Goal: Communication & Community: Answer question/provide support

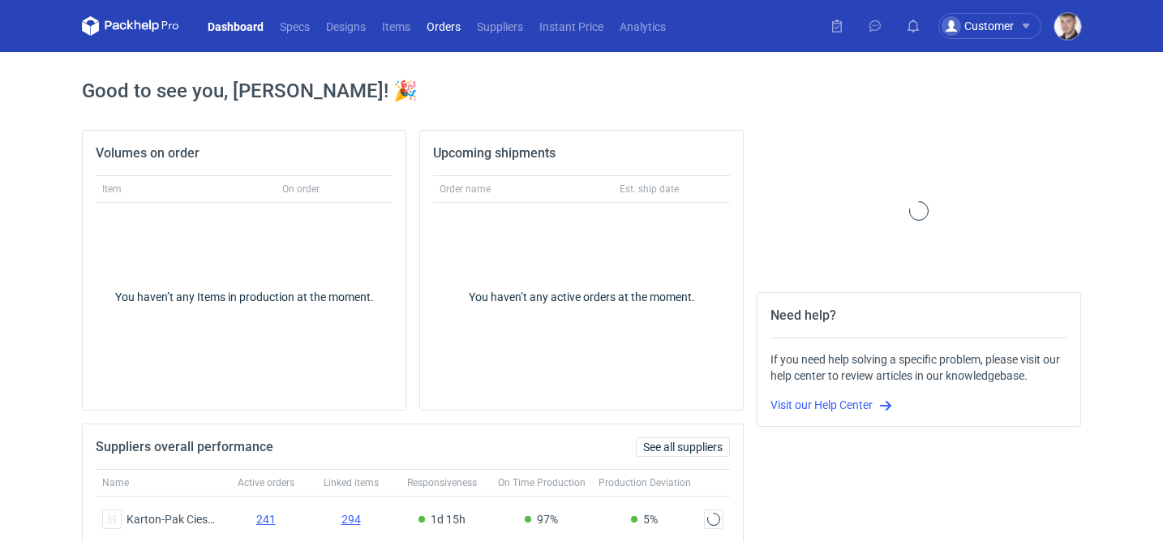
click at [429, 21] on link "Orders" at bounding box center [444, 25] width 50 height 19
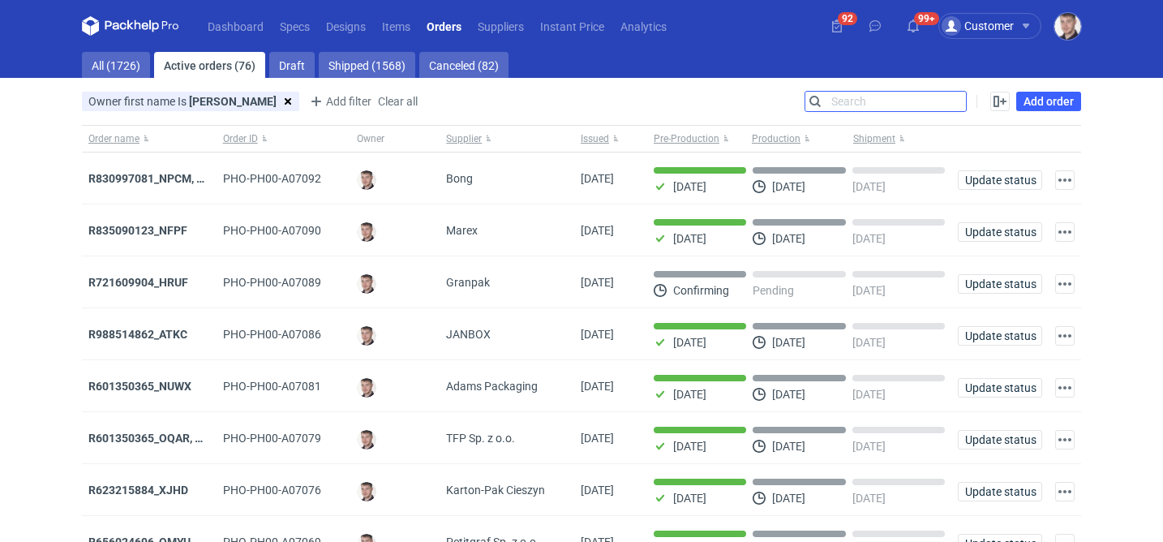
click at [951, 103] on input "Search" at bounding box center [885, 101] width 161 height 19
paste input "R187793369"
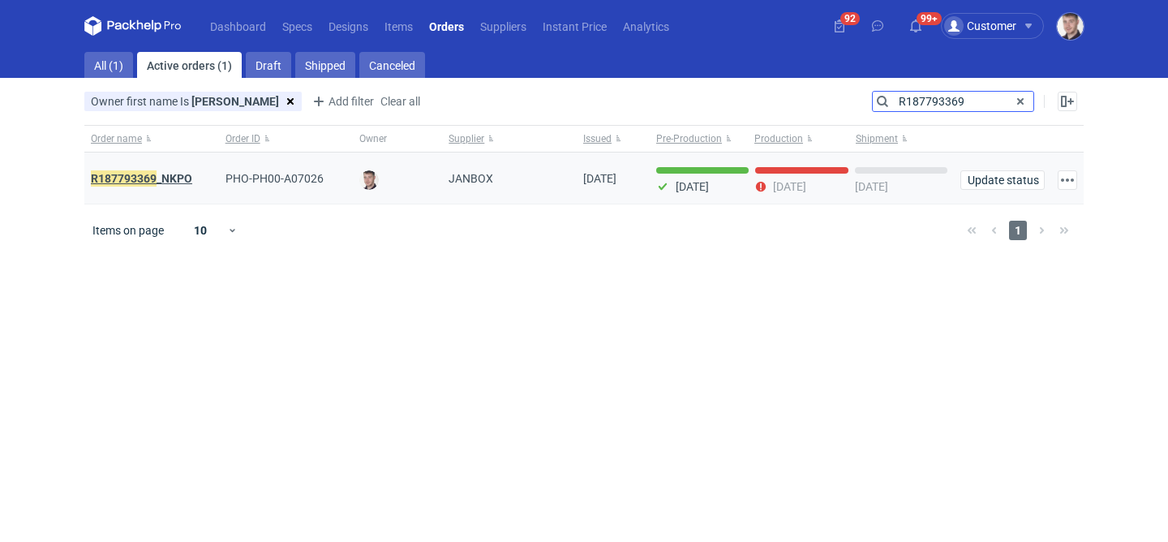
type input "R187793369"
click at [141, 182] on em "R187793369" at bounding box center [124, 179] width 66 height 18
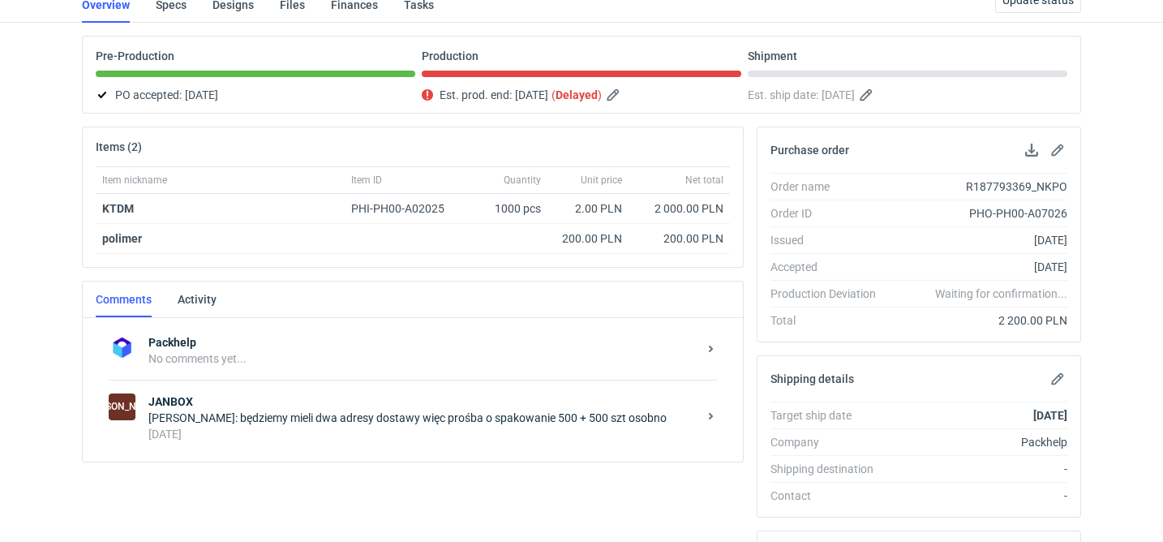
scroll to position [135, 0]
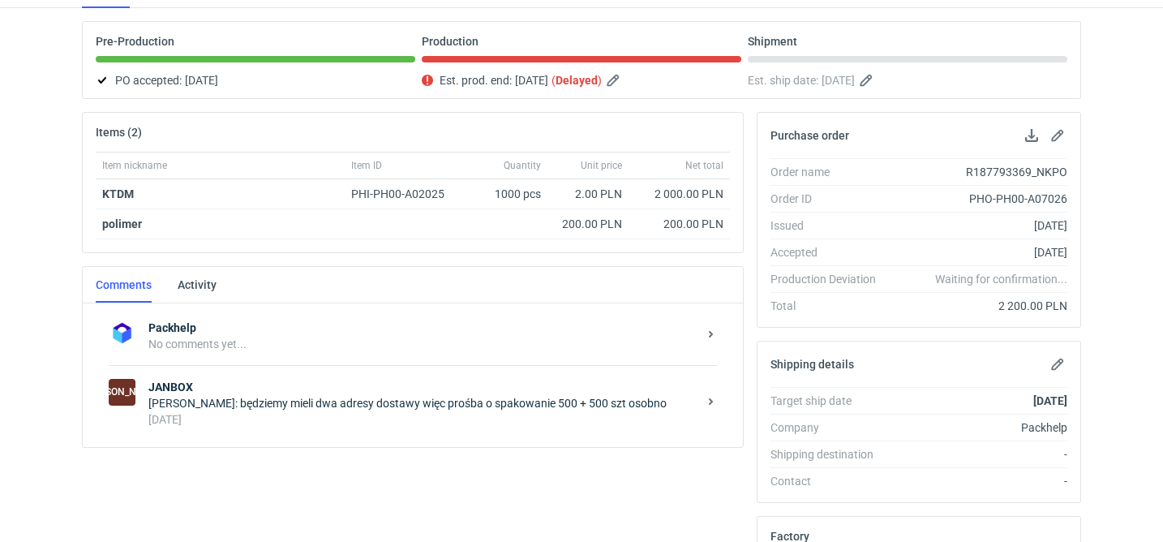
click at [241, 410] on div "Maciej Sikora: będziemy mieli dwa adresy dostawy więc prośba o spakowanie 500 +…" at bounding box center [422, 403] width 549 height 16
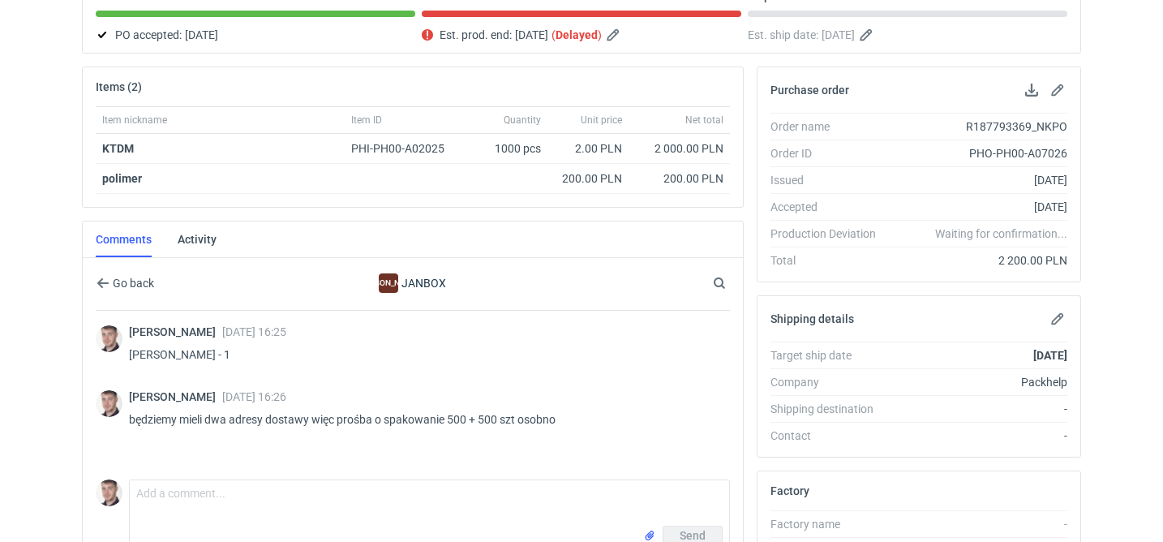
scroll to position [213, 0]
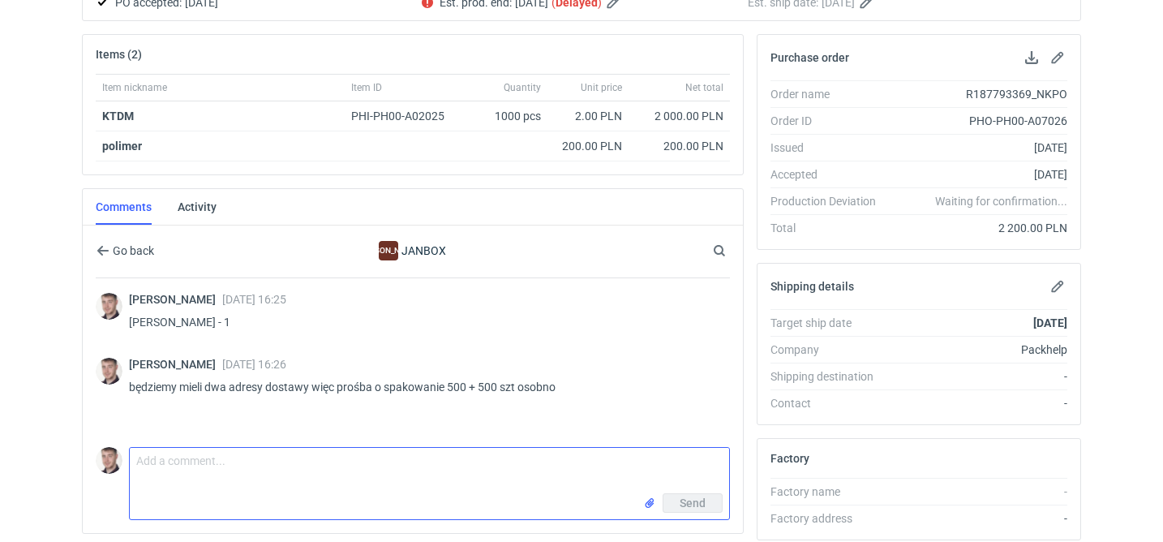
click at [199, 448] on textarea "Comment message" at bounding box center [429, 470] width 599 height 45
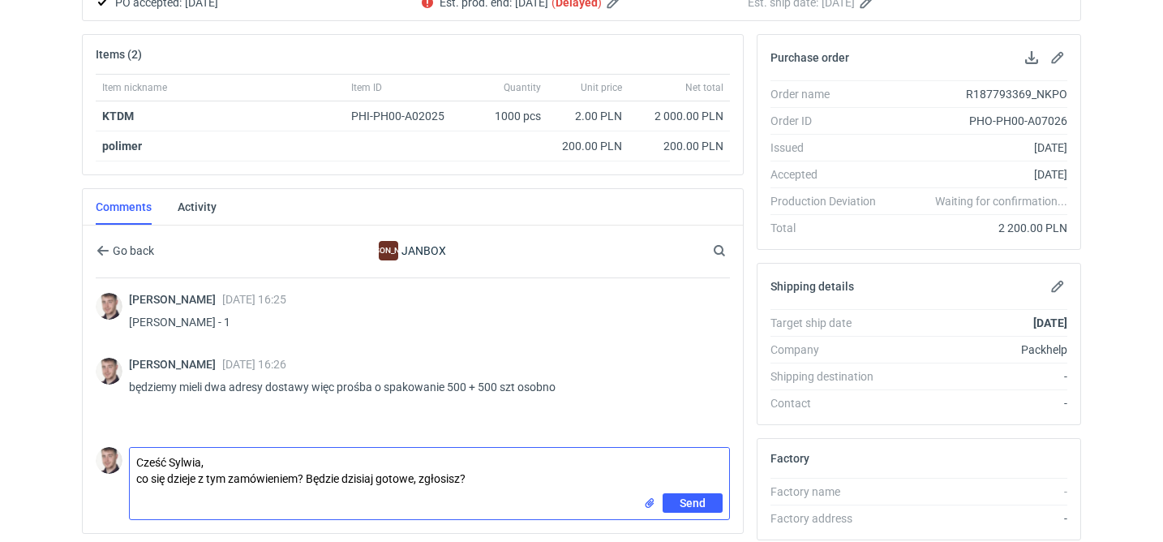
type textarea "Cześć Sylwia, co się dzieje z tym zamówieniem? Będzie dzisiaj gotowe, zgłosisz?"
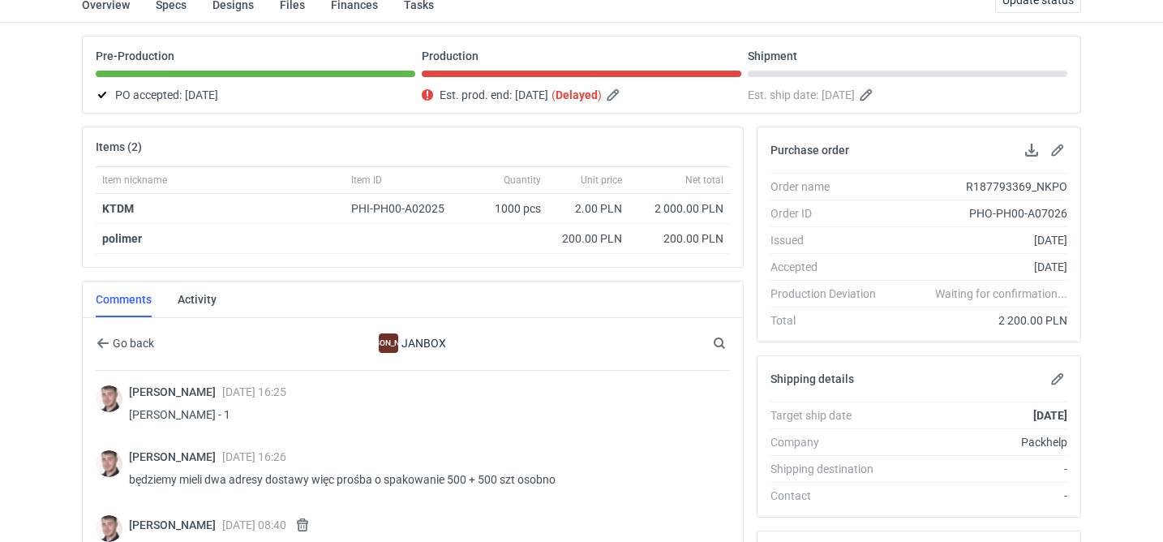
scroll to position [0, 0]
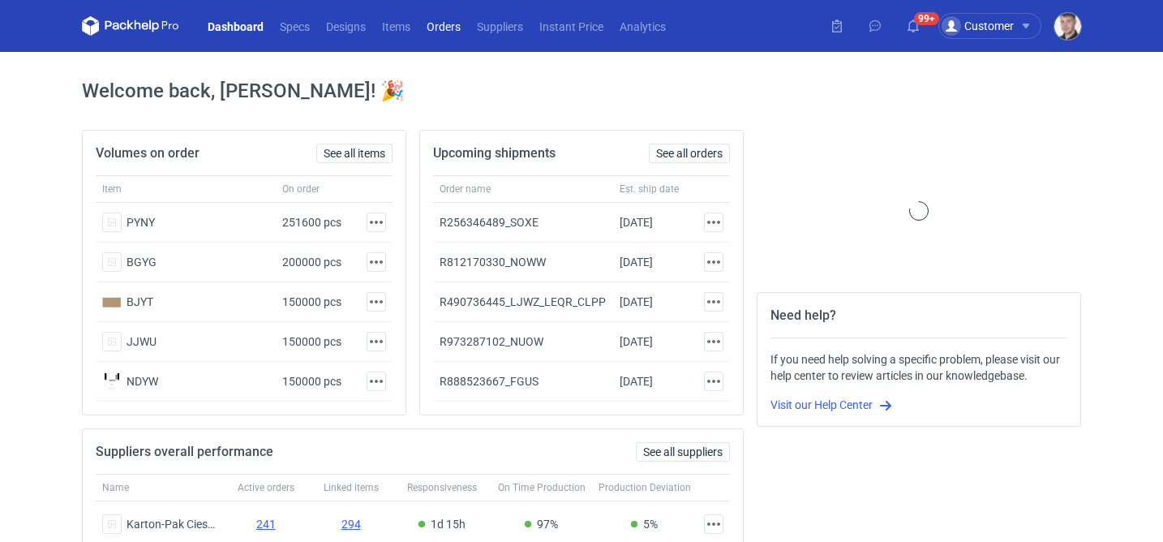
click at [450, 30] on link "Orders" at bounding box center [444, 25] width 50 height 19
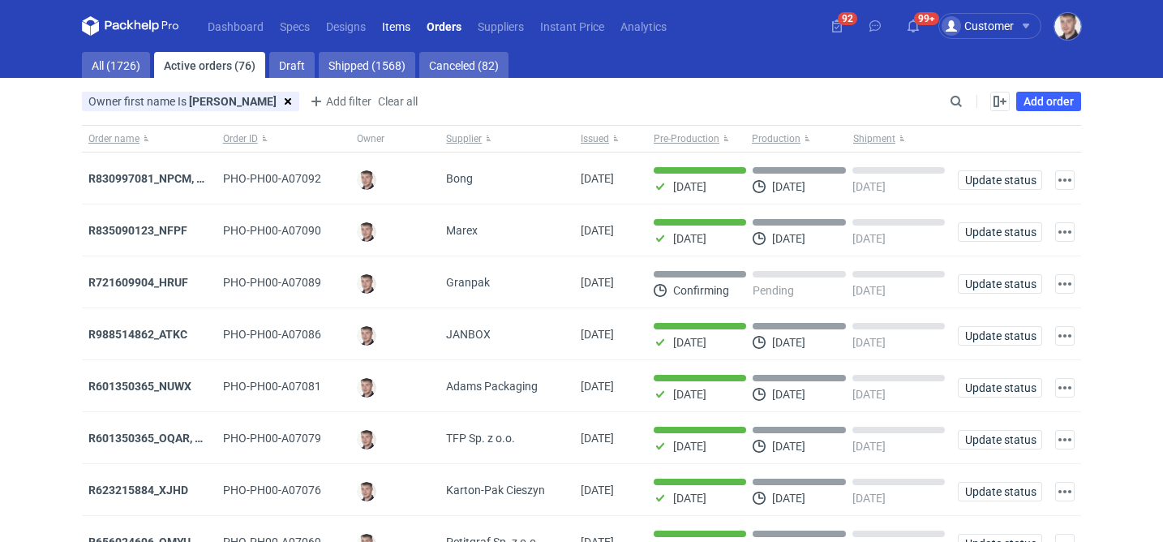
click at [391, 32] on link "Items" at bounding box center [396, 25] width 45 height 19
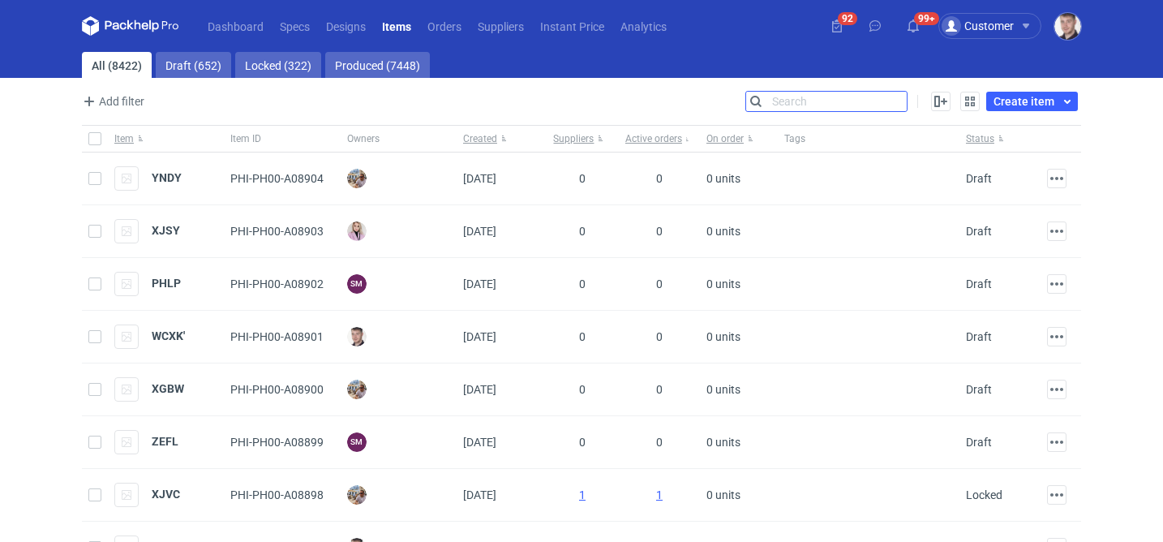
click at [904, 94] on input "Search" at bounding box center [826, 101] width 161 height 19
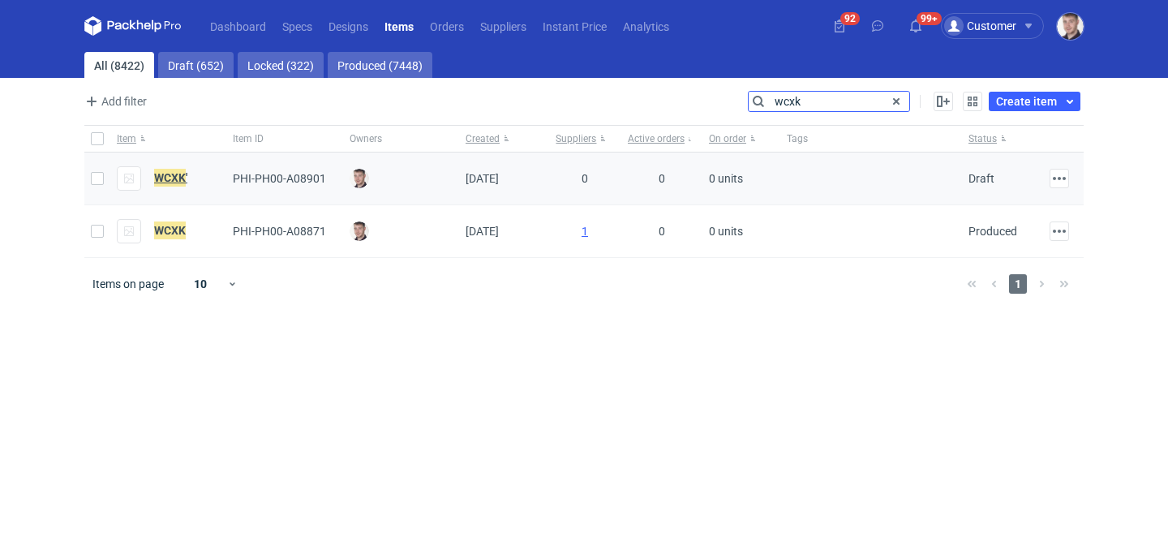
type input "wcxk"
click at [178, 174] on em "WCXK" at bounding box center [170, 178] width 32 height 18
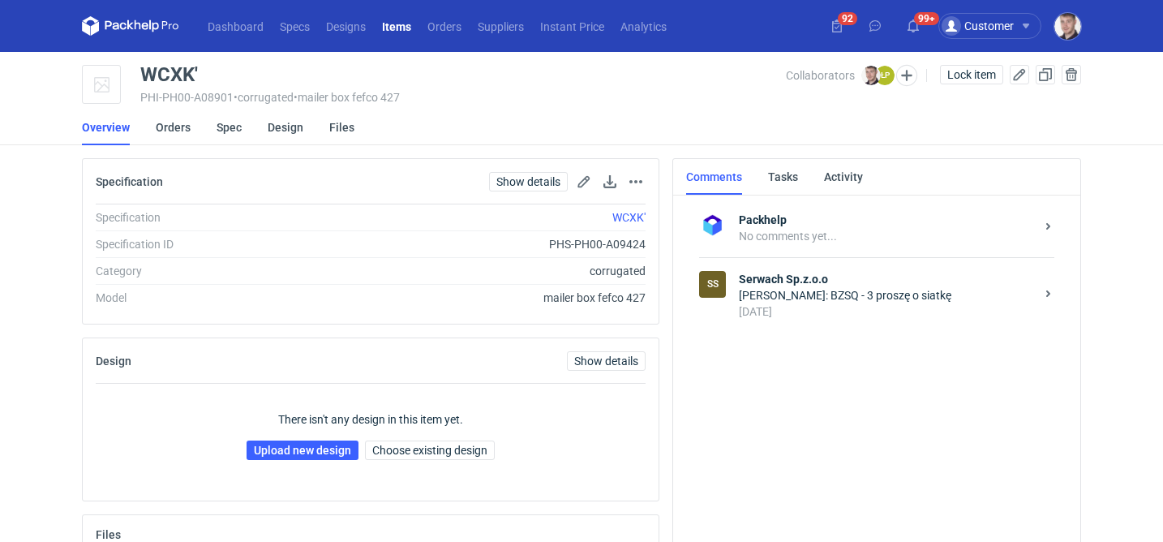
click at [885, 331] on div "SS Serwach Sp.z.o.o Maciej Sikora: BZSQ - 3 proszę o siatkę 3 days ago" at bounding box center [876, 294] width 355 height 75
